Goal: Transaction & Acquisition: Purchase product/service

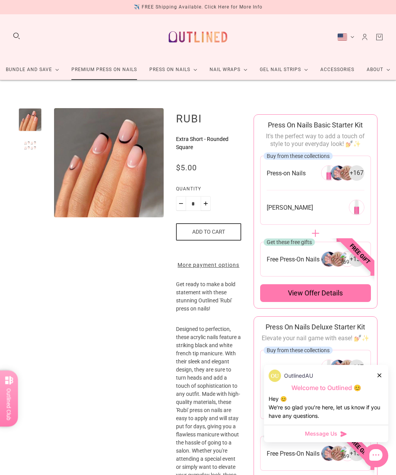
click at [87, 70] on link "Premium Press On Nails" at bounding box center [104, 69] width 78 height 20
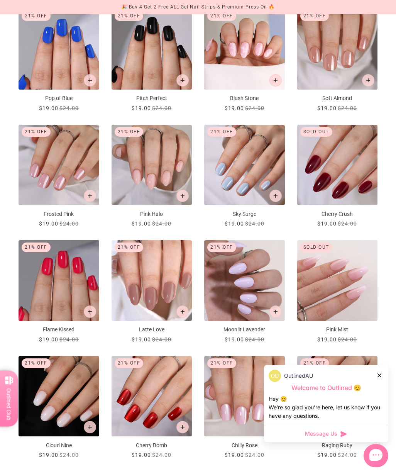
scroll to position [383, 0]
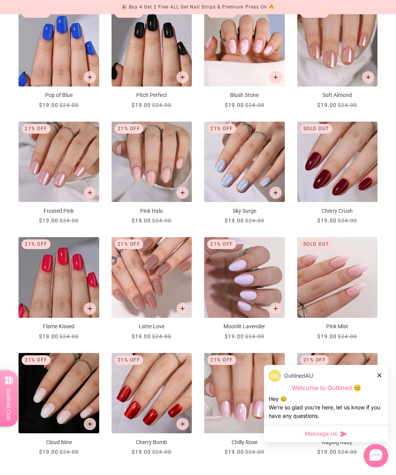
click at [168, 300] on img "Latte Love" at bounding box center [152, 277] width 81 height 81
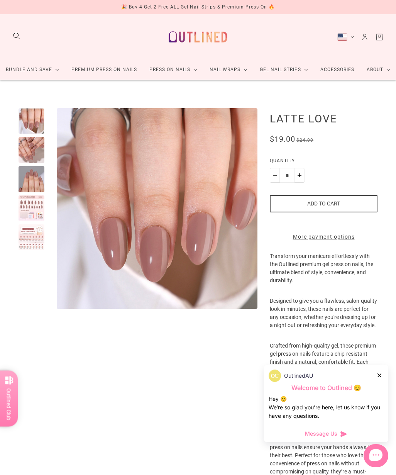
click at [42, 241] on div at bounding box center [32, 237] width 26 height 26
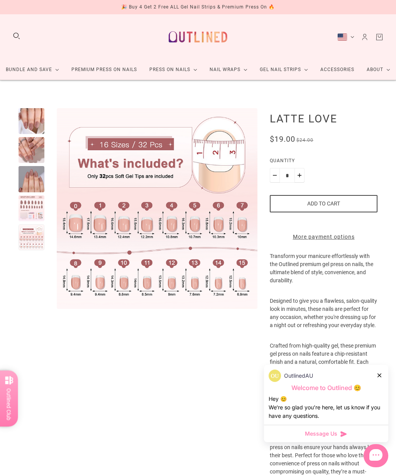
click at [37, 208] on div at bounding box center [32, 208] width 26 height 26
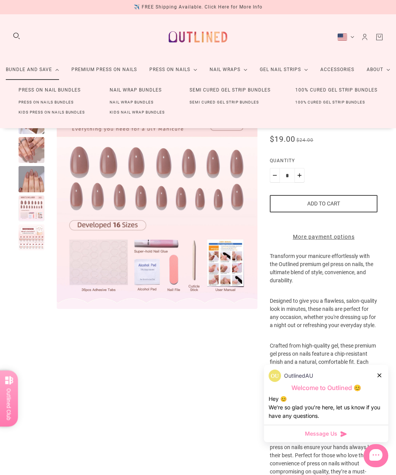
click at [54, 90] on link "Press On Nail Bundles" at bounding box center [49, 90] width 87 height 14
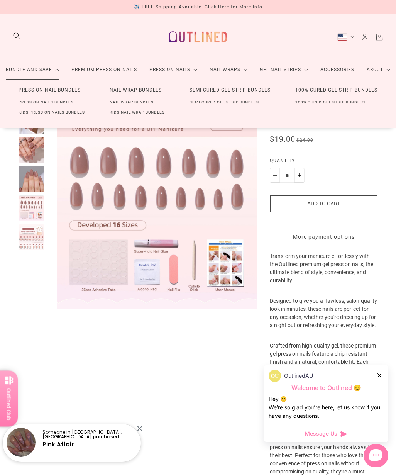
click at [42, 92] on link "Press On Nail Bundles" at bounding box center [49, 90] width 87 height 14
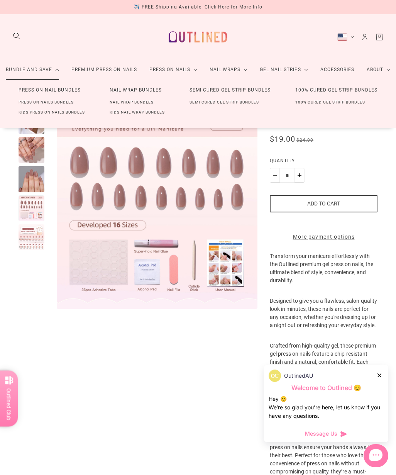
click at [44, 91] on link "Press On Nail Bundles" at bounding box center [49, 90] width 87 height 14
click at [58, 105] on link "Press On Nails Bundles" at bounding box center [46, 102] width 80 height 10
